Goal: Task Accomplishment & Management: Manage account settings

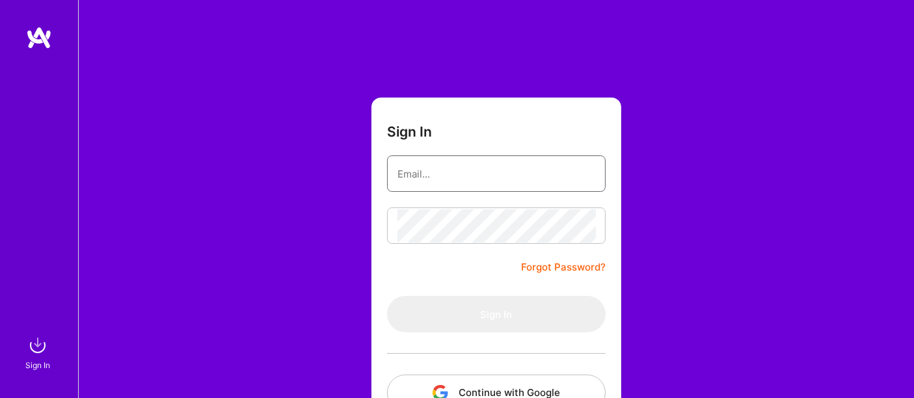
type input "[EMAIL_ADDRESS][DOMAIN_NAME]"
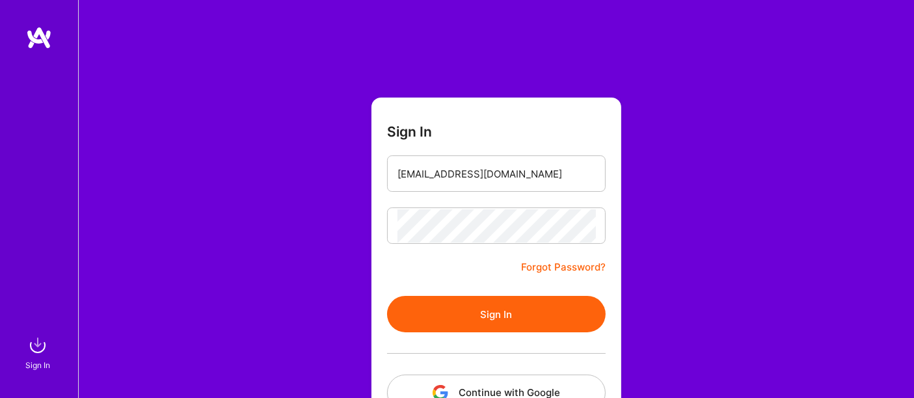
click at [457, 272] on form "Sign In [EMAIL_ADDRESS][DOMAIN_NAME] Forgot Password? Sign In Continue with Goo…" at bounding box center [496, 288] width 250 height 381
click at [470, 314] on button "Sign In" at bounding box center [496, 314] width 219 height 36
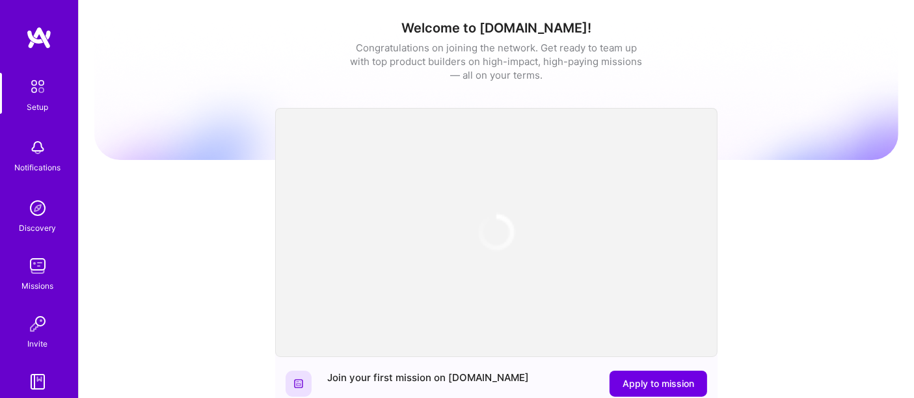
scroll to position [124, 0]
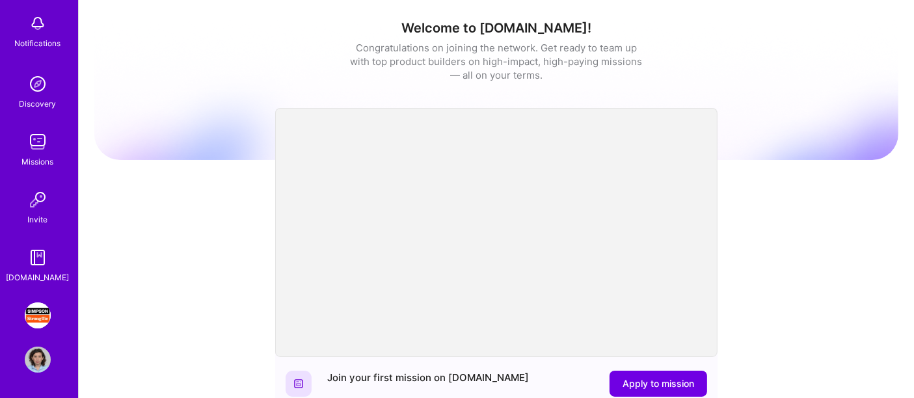
click at [33, 317] on img at bounding box center [38, 315] width 26 height 26
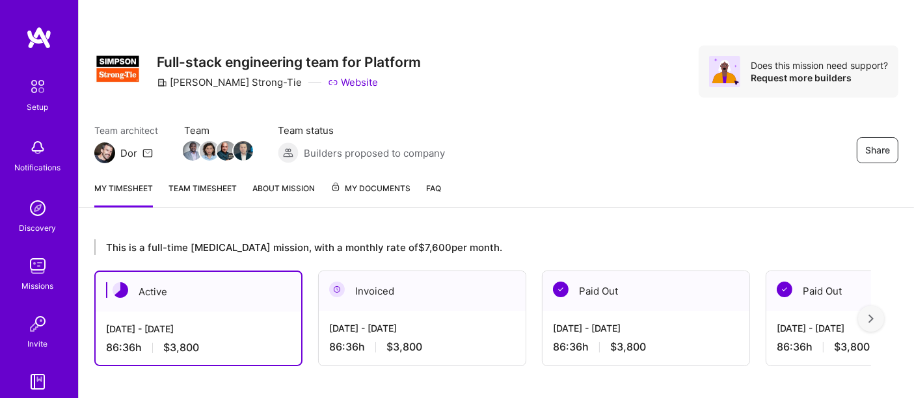
click at [381, 186] on span "My Documents" at bounding box center [370, 188] width 80 height 14
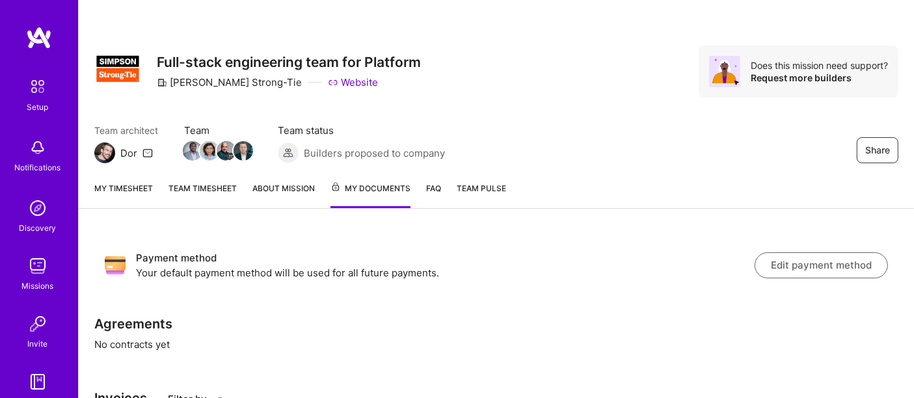
click at [797, 267] on button "Edit payment method" at bounding box center [821, 265] width 133 height 26
